Goal: Check status: Check status

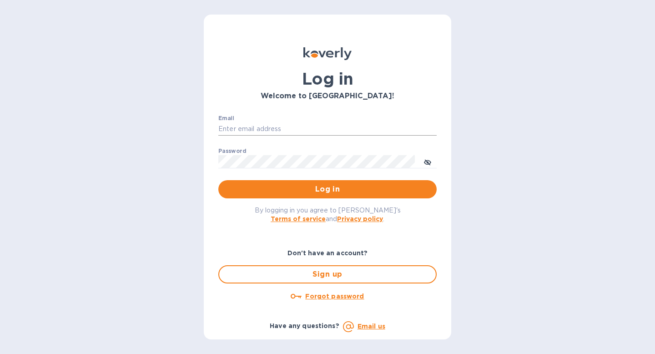
click at [316, 130] on input "Email" at bounding box center [327, 129] width 218 height 14
type input "laney@petitmondewine.com"
click at [218, 180] on button "Log in" at bounding box center [327, 189] width 218 height 18
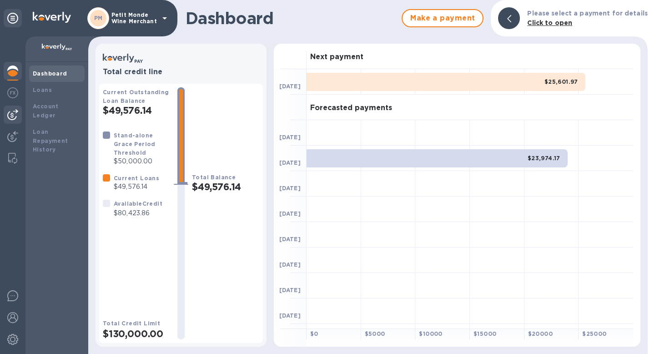
click at [13, 111] on img at bounding box center [12, 114] width 11 height 11
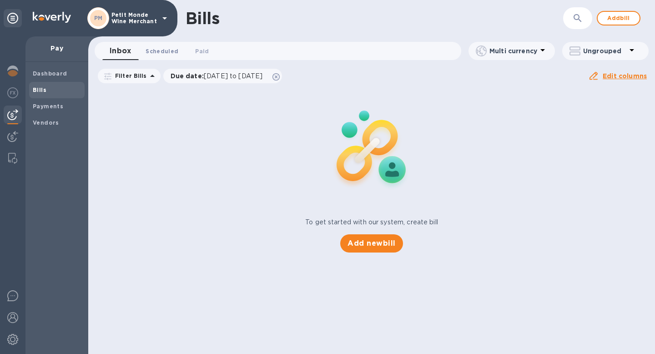
click at [162, 48] on span "Scheduled 0" at bounding box center [162, 51] width 33 height 10
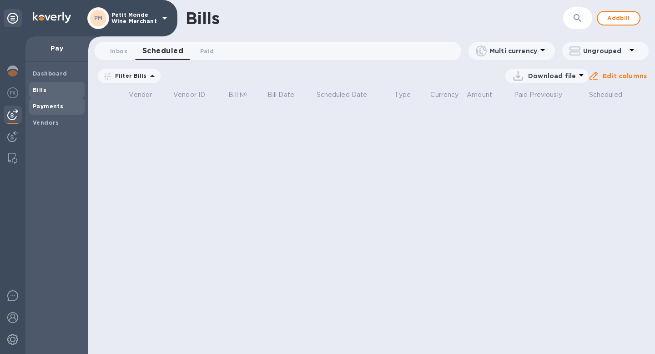
click at [55, 110] on span "Payments" at bounding box center [48, 106] width 30 height 9
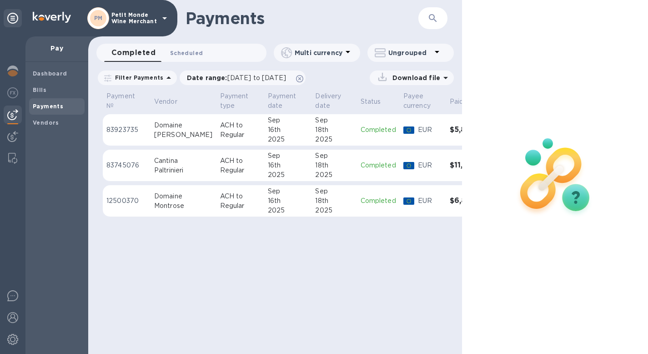
click at [184, 49] on span "Scheduled 0" at bounding box center [186, 53] width 33 height 10
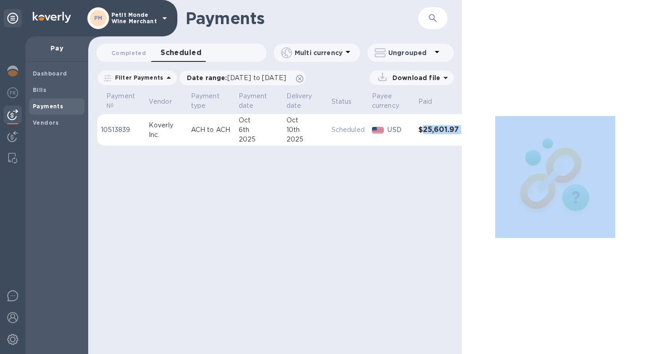
scroll to position [0, 21]
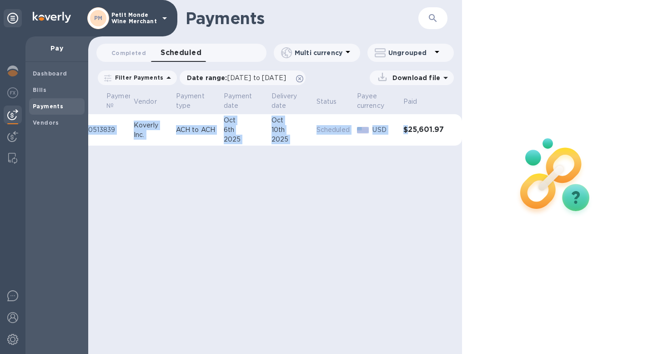
drag, startPoint x: 425, startPoint y: 129, endPoint x: 374, endPoint y: 230, distance: 113.3
click at [374, 230] on div "Payments ​ Completed 0 Scheduled 0 Multi currency Ungrouped Filter Payments Dat…" at bounding box center [275, 177] width 374 height 354
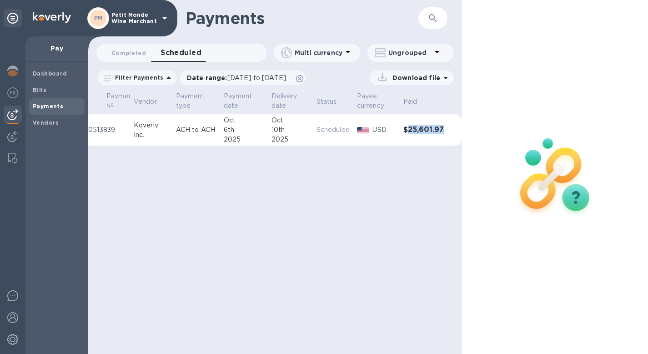
copy h3 "25,601.97"
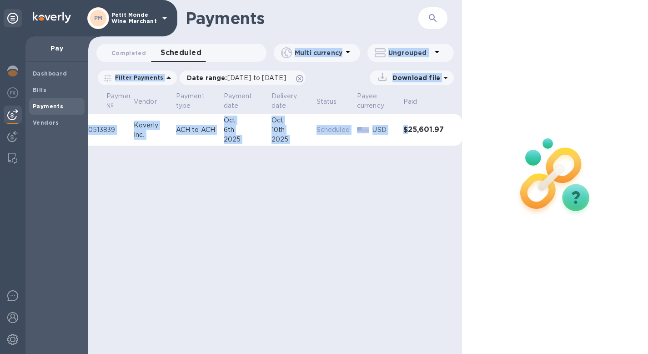
drag, startPoint x: 410, startPoint y: 131, endPoint x: 186, endPoint y: 40, distance: 242.1
click at [186, 40] on div "Payments ​ Completed 0 Scheduled 0 Multi currency Ungrouped Filter Payments Dat…" at bounding box center [275, 177] width 374 height 354
